Goal: Task Accomplishment & Management: Complete application form

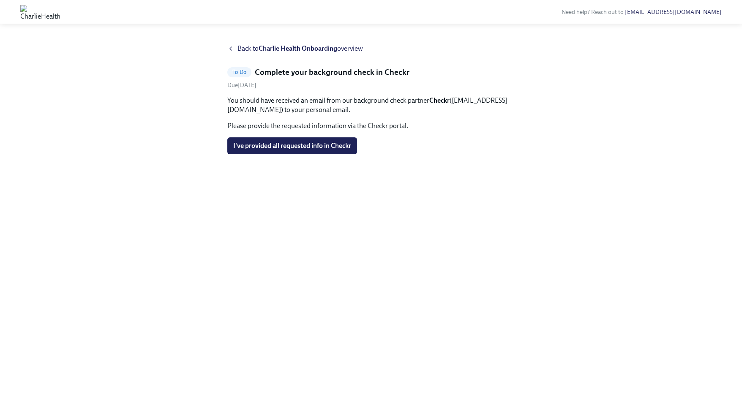
click at [282, 144] on span "I've provided all requested info in Checkr" at bounding box center [292, 146] width 118 height 8
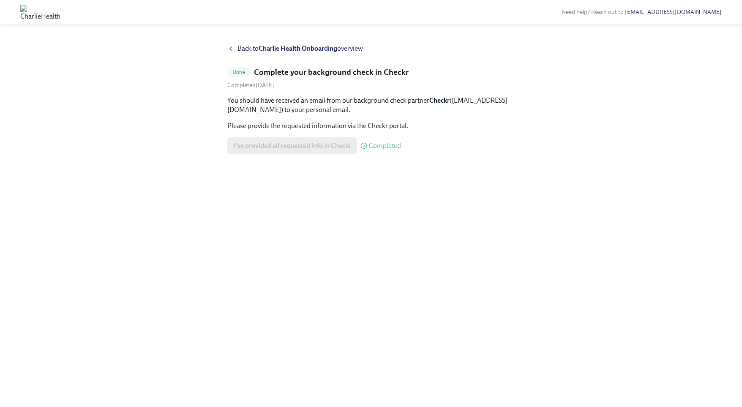
click at [232, 49] on icon at bounding box center [230, 48] width 7 height 7
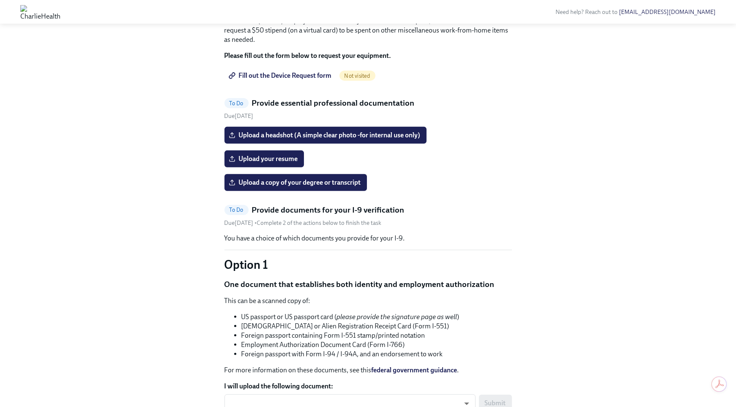
scroll to position [523, 0]
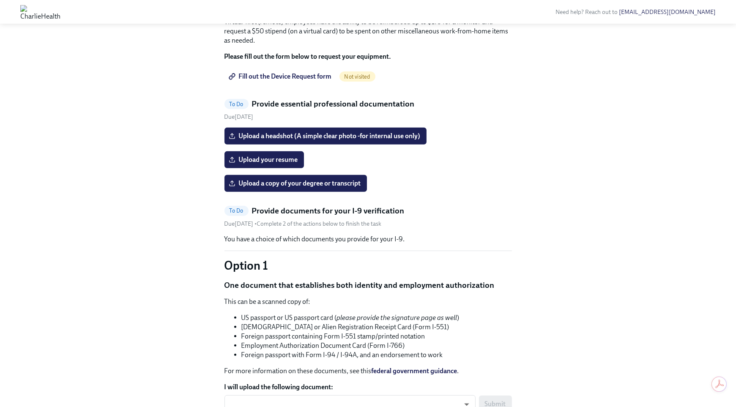
click at [267, 81] on span "Fill out the Device Request form" at bounding box center [280, 76] width 101 height 8
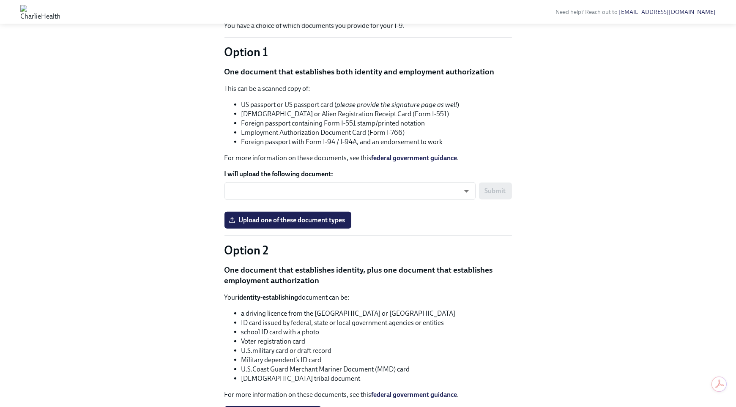
scroll to position [647, 0]
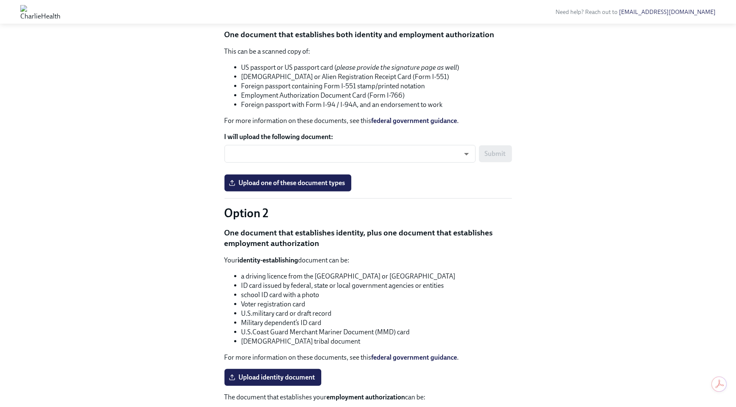
click at [324, 291] on body "Need help? Reach out to [EMAIL_ADDRESS][DOMAIN_NAME] Hi [PERSON_NAME]! This is …" at bounding box center [368, 119] width 736 height 1532
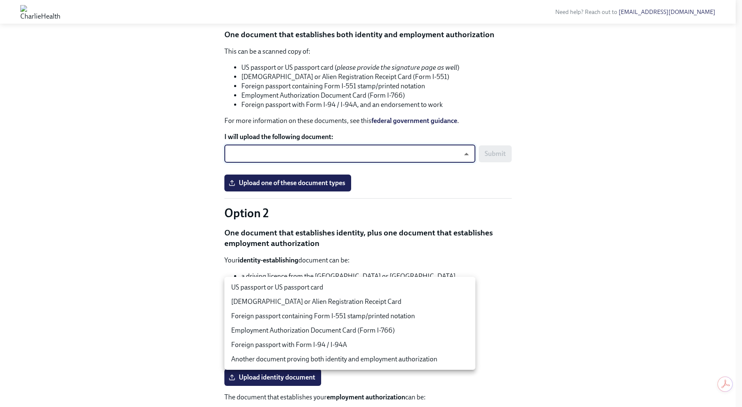
click at [308, 285] on li "US passport or US passport card" at bounding box center [349, 287] width 251 height 14
type input "tm035QtdH"
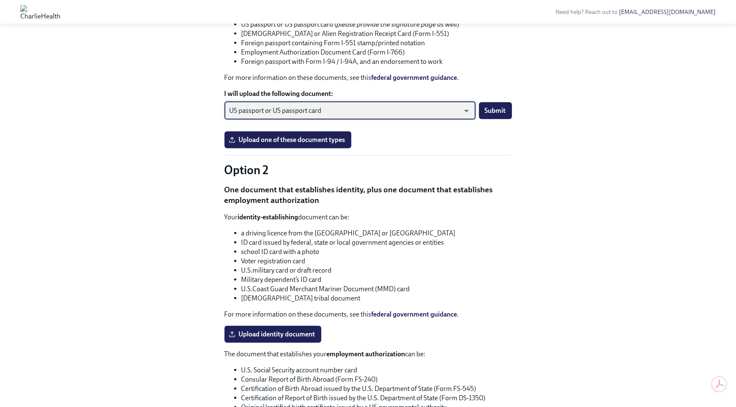
scroll to position [693, 0]
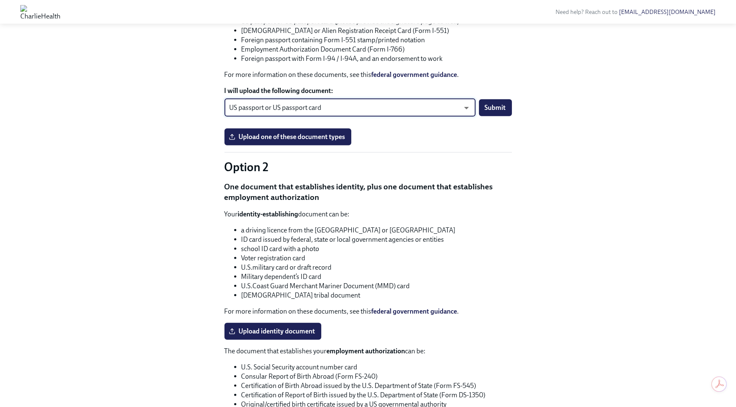
click at [298, 141] on span "Upload one of these document types" at bounding box center [287, 137] width 115 height 8
click at [0, 0] on input "Upload one of these document types" at bounding box center [0, 0] width 0 height 0
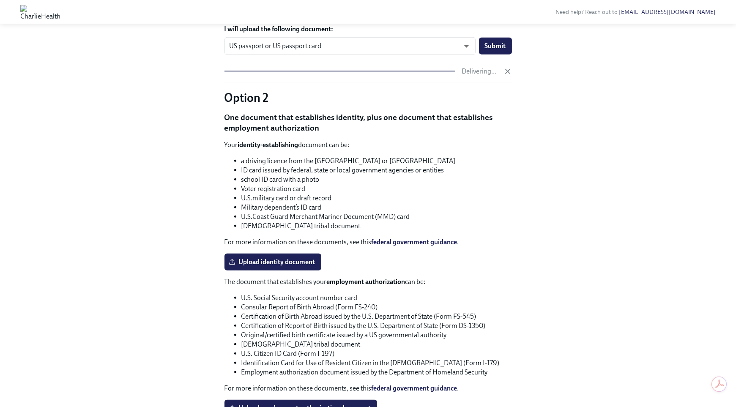
scroll to position [755, 0]
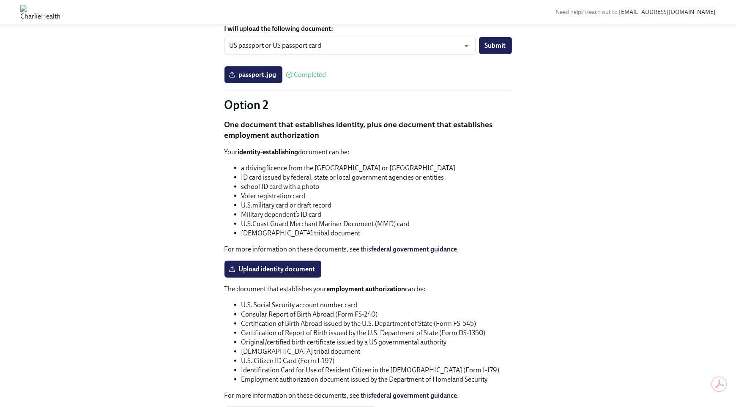
click at [245, 79] on span "passport.jpg" at bounding box center [253, 75] width 46 height 8
click at [0, 0] on input "passport.jpg" at bounding box center [0, 0] width 0 height 0
click at [499, 50] on span "Submit" at bounding box center [495, 45] width 21 height 8
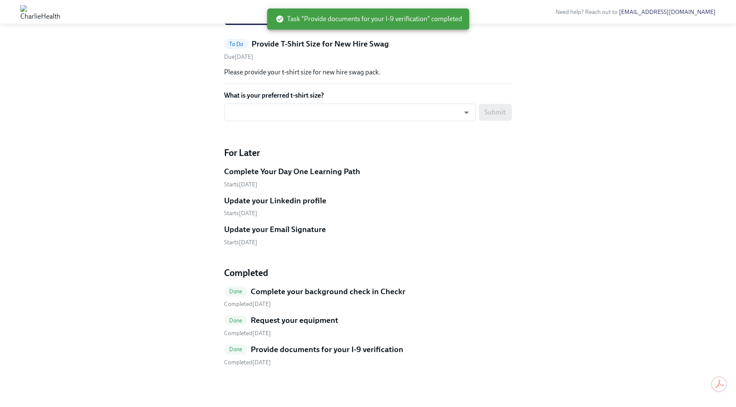
scroll to position [625, 0]
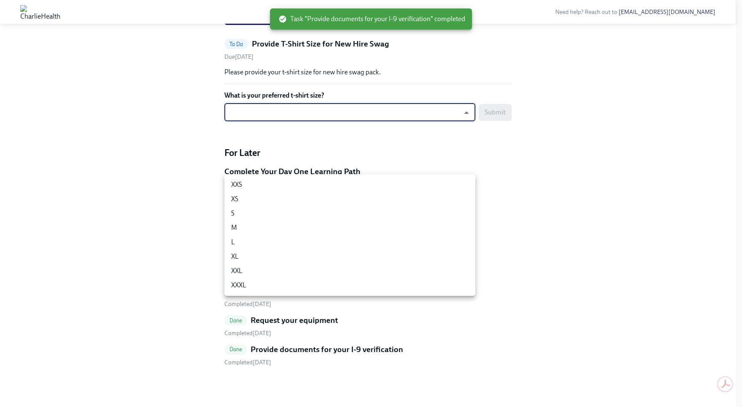
click at [256, 229] on li "M" at bounding box center [349, 228] width 251 height 14
type input "UEGyU4SCa"
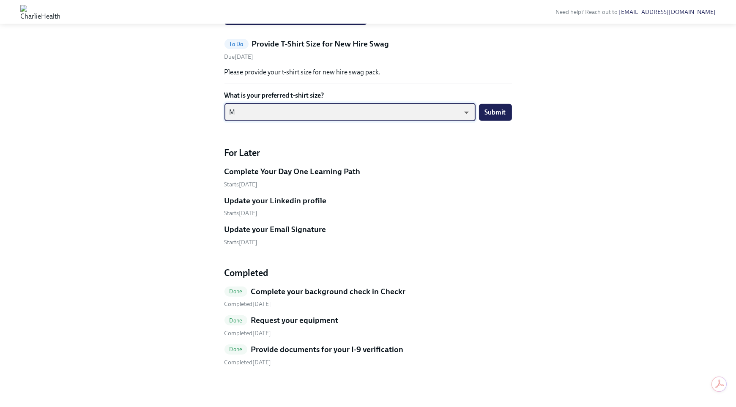
scroll to position [618, 0]
click at [498, 117] on span "Submit" at bounding box center [495, 112] width 21 height 8
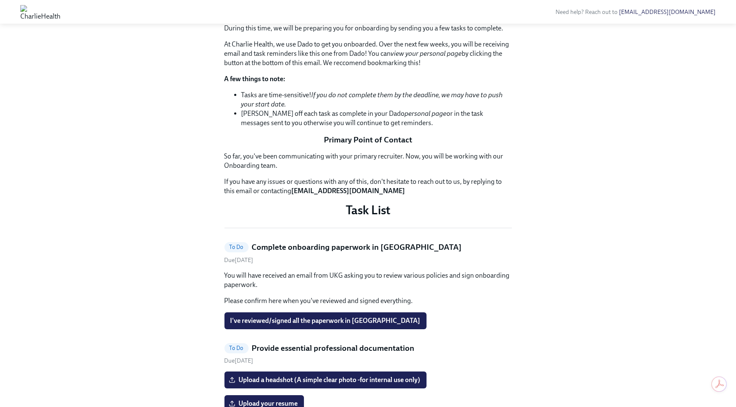
scroll to position [143, 0]
